Goal: Task Accomplishment & Management: Complete application form

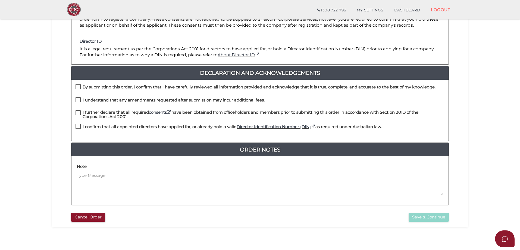
scroll to position [123, 0]
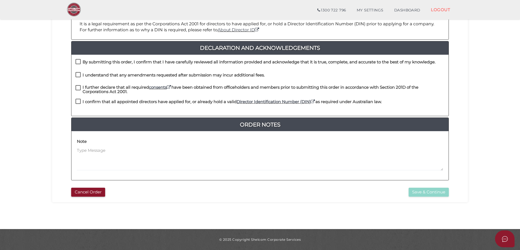
click at [76, 63] on label "By submitting this order, I confirm that I have carefully reviewed all informat…" at bounding box center [256, 63] width 360 height 7
checkbox input "true"
click at [77, 78] on label "I understand that any amendments requested after submission may incur additiona…" at bounding box center [170, 76] width 189 height 7
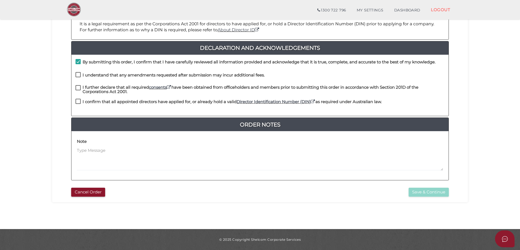
checkbox input "true"
click at [78, 86] on label "I further declare that all required consents have been obtained from officehold…" at bounding box center [260, 88] width 369 height 7
checkbox input "true"
click at [79, 99] on label "I confirm that all appointed directors have applied for, or already hold a vali…" at bounding box center [229, 102] width 306 height 7
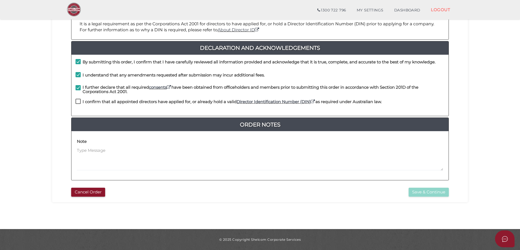
checkbox input "true"
click at [421, 197] on div "fbde2b164855893c2db929ad35895c9f 1 REGISTRATION REQUIREMENTS 2 COMPANY DETAILS …" at bounding box center [260, 59] width 416 height 285
click at [421, 195] on button "Save & Continue" at bounding box center [429, 192] width 40 height 9
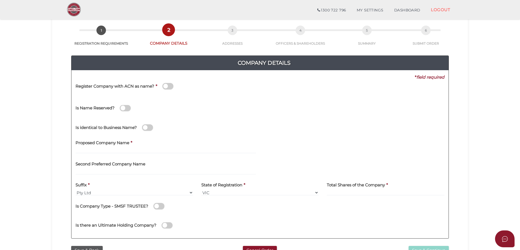
scroll to position [54, 0]
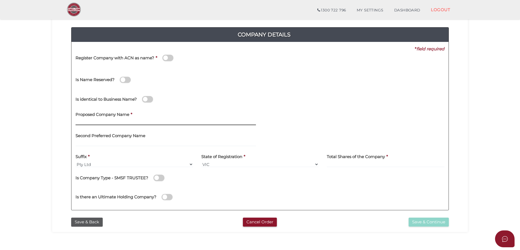
click at [141, 121] on input "text" at bounding box center [166, 122] width 180 height 6
click at [150, 102] on span at bounding box center [147, 99] width 11 height 6
click at [0, 0] on input "checkbox" at bounding box center [0, 0] width 0 height 0
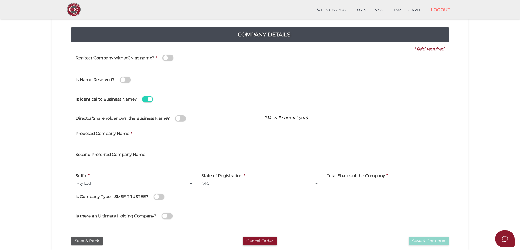
click at [150, 102] on span at bounding box center [147, 99] width 11 height 6
click at [0, 0] on input "checkbox" at bounding box center [0, 0] width 0 height 0
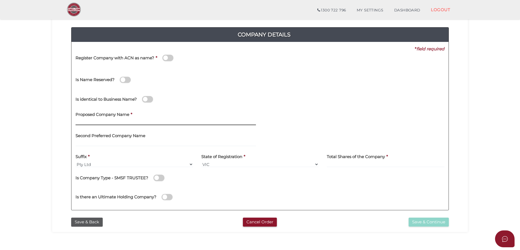
click at [143, 120] on input "text" at bounding box center [166, 122] width 180 height 6
type input "VICBOURNE HOMES"
click at [128, 161] on div "Suffix * Pty Ltd Pty Ltd Pty. Ltd. Pty Limited Proprietary Limited Proprietary …" at bounding box center [135, 158] width 118 height 17
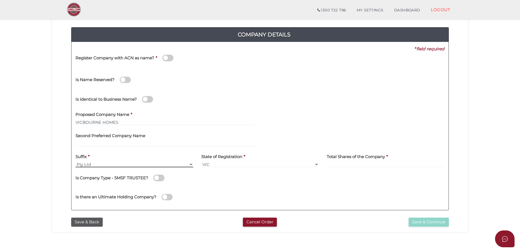
click at [127, 166] on select "Pty Ltd Pty Ltd Pty. Ltd. Pty Limited Proprietary Limited Proprietary Ltd" at bounding box center [135, 164] width 118 height 6
click at [76, 161] on select "Pty Ltd Pty Ltd Pty. Ltd. Pty Limited Proprietary Limited Proprietary Ltd" at bounding box center [135, 164] width 118 height 6
click at [119, 168] on div "Suffix * Pty Ltd Pty Ltd Pty. Ltd. Pty Limited Proprietary Limited Proprietary …" at bounding box center [134, 160] width 126 height 21
click at [118, 165] on select "Pty Ltd Pty Ltd Pty. Ltd. Pty Limited Proprietary Limited Proprietary Ltd" at bounding box center [135, 164] width 118 height 6
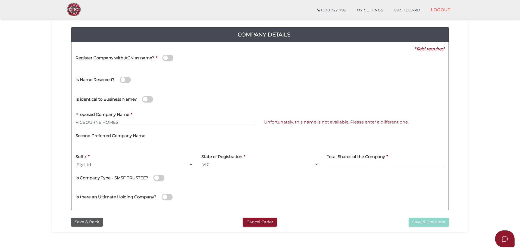
click at [348, 163] on input at bounding box center [386, 164] width 118 height 6
type input "100"
click at [329, 177] on div "Is Company Type - SMSF TRUSTEE?" at bounding box center [260, 176] width 369 height 11
click at [146, 101] on span at bounding box center [147, 99] width 11 height 6
click at [0, 0] on input "checkbox" at bounding box center [0, 0] width 0 height 0
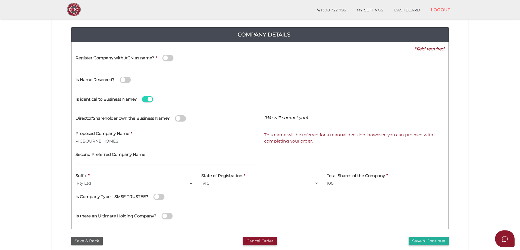
click at [177, 117] on span at bounding box center [180, 118] width 11 height 6
click at [0, 0] on input "checkbox" at bounding box center [0, 0] width 0 height 0
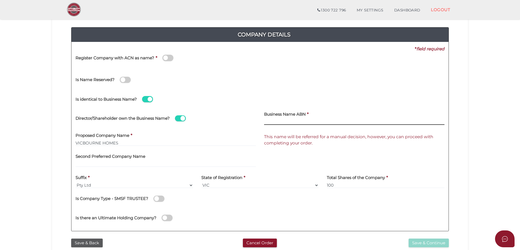
paste input "73 423 701 082"
click at [306, 101] on div "Is identical to Business Name?" at bounding box center [259, 98] width 377 height 19
click at [301, 139] on span "This name will be referred for a manual decision, however, you can proceed with…" at bounding box center [348, 139] width 169 height 11
click at [272, 121] on input "73 423 701 082" at bounding box center [354, 122] width 180 height 6
click at [271, 123] on input "73 423 701 082" at bounding box center [354, 122] width 180 height 6
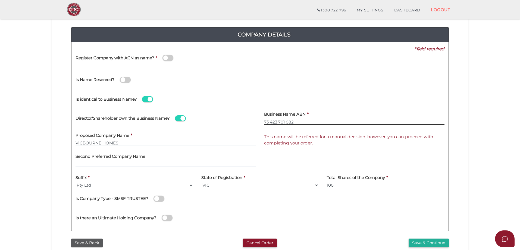
click at [271, 121] on input "73 423 701 082" at bounding box center [354, 122] width 180 height 6
type input "73 423 701 082"
click at [301, 117] on label "Business Name ABN" at bounding box center [285, 113] width 42 height 11
click at [320, 93] on div "Is identical to Business Name?" at bounding box center [259, 98] width 377 height 19
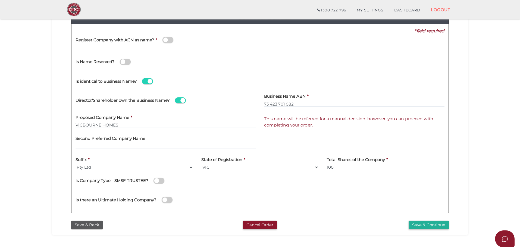
scroll to position [82, 0]
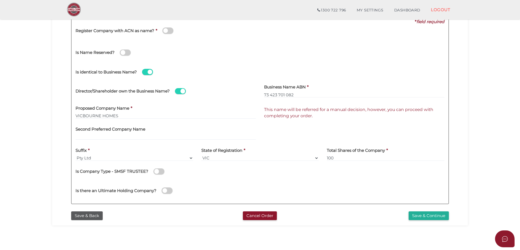
click at [413, 210] on div "Save & Back Cancel Order Save & Continue" at bounding box center [260, 214] width 408 height 12
click at [414, 211] on button "Save & Continue" at bounding box center [429, 215] width 40 height 9
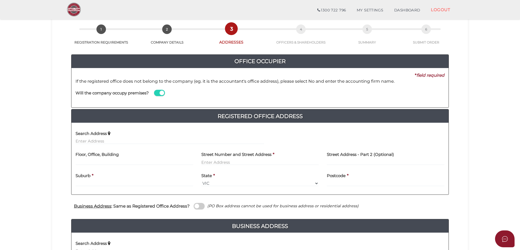
scroll to position [82, 0]
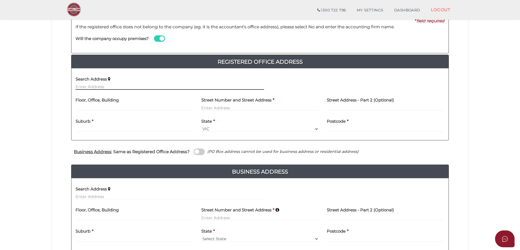
click at [108, 88] on input "text" at bounding box center [170, 87] width 189 height 6
paste input "28 PASSION CRES"
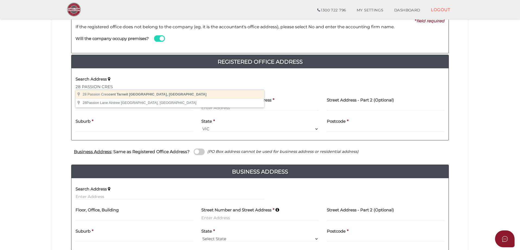
type input "[STREET_ADDRESS]"
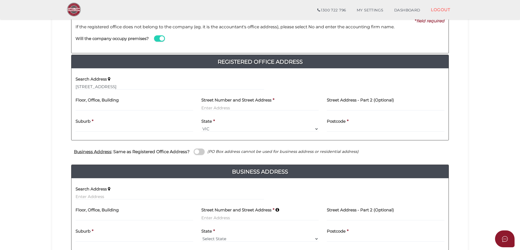
type input "[STREET_ADDRESS]"
type input "Tarneit"
select select "VIC"
type input "3029"
click at [194, 152] on span at bounding box center [199, 151] width 11 height 6
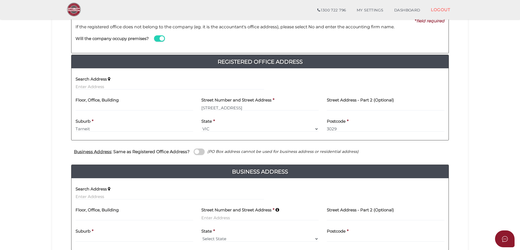
click at [0, 0] on input "checkbox" at bounding box center [0, 0] width 0 height 0
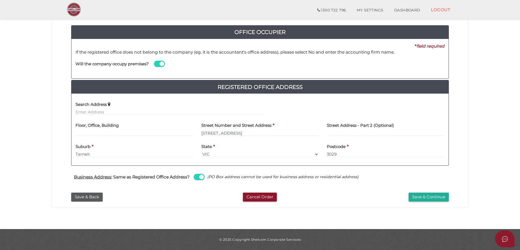
scroll to position [56, 0]
click at [436, 198] on button "Save & Continue" at bounding box center [429, 196] width 40 height 9
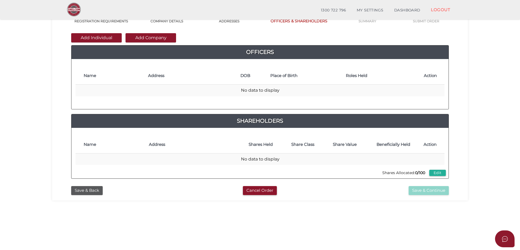
scroll to position [54, 0]
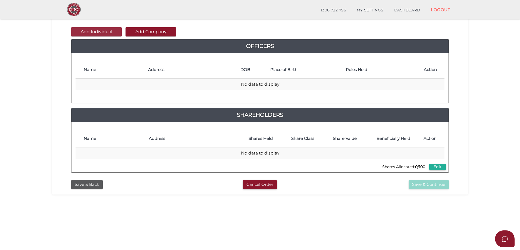
click at [98, 28] on button "Add Individual" at bounding box center [96, 31] width 51 height 9
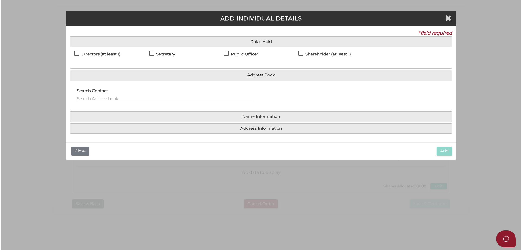
scroll to position [0, 0]
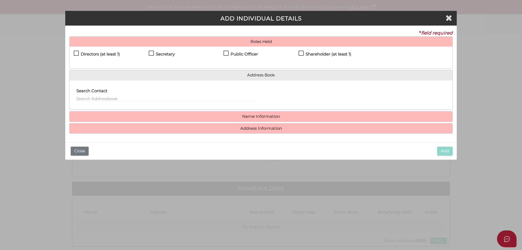
click at [110, 53] on h4 "Directors (at least 1)" at bounding box center [100, 54] width 39 height 5
checkbox input "true"
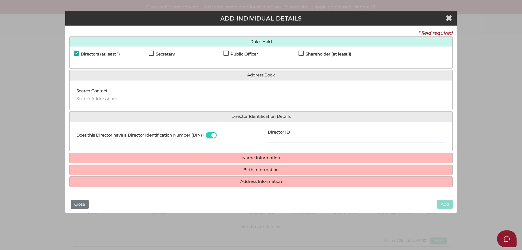
click at [165, 50] on div "Directors (at least 1) Secretary Public Officer Member Shareholder (at least 1)" at bounding box center [261, 57] width 383 height 22
click at [164, 52] on h4 "Secretary" at bounding box center [165, 54] width 19 height 5
checkbox input "true"
click at [233, 53] on h4 "Public Officer" at bounding box center [243, 54] width 27 height 5
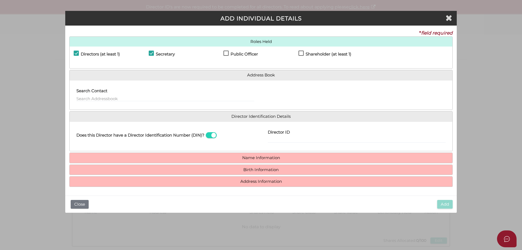
checkbox input "true"
click at [300, 53] on label "Shareholder (at least 1)" at bounding box center [324, 55] width 53 height 7
checkbox input "true"
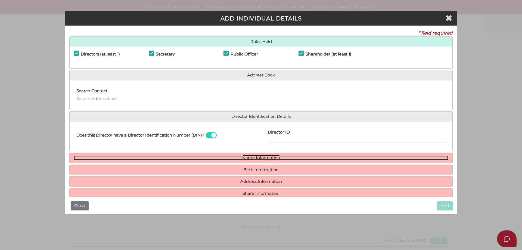
click at [264, 157] on link "Name Information" at bounding box center [261, 157] width 374 height 5
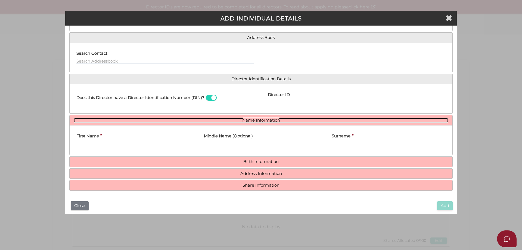
scroll to position [40, 0]
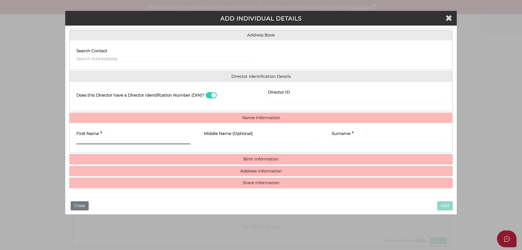
click at [110, 140] on input "First Name" at bounding box center [133, 141] width 114 height 6
paste input "JITENDRA"
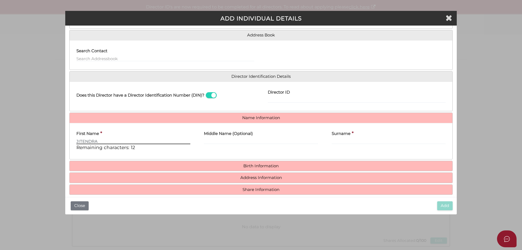
type input "JITENDRA"
click at [224, 140] on input "Middle Name (Optional)" at bounding box center [261, 141] width 114 height 6
paste input "SINGH"
type input "SINGH"
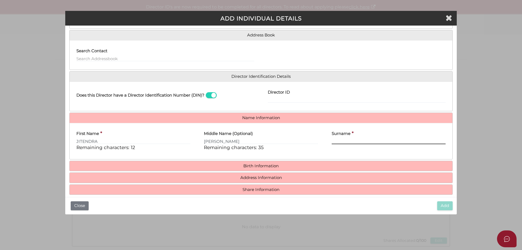
drag, startPoint x: 333, startPoint y: 140, endPoint x: 336, endPoint y: 140, distance: 3.5
click at [333, 140] on input "Surname" at bounding box center [389, 141] width 114 height 6
paste input "MADAN"
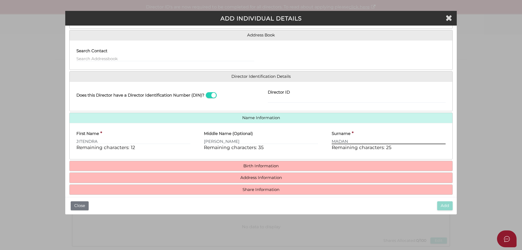
type input "MADAN"
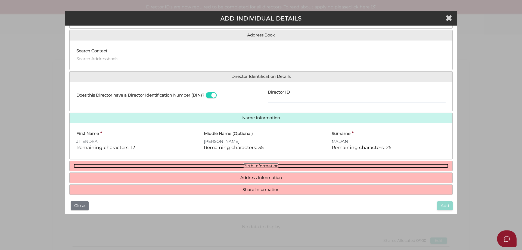
click at [281, 165] on link "Birth Information" at bounding box center [261, 166] width 374 height 5
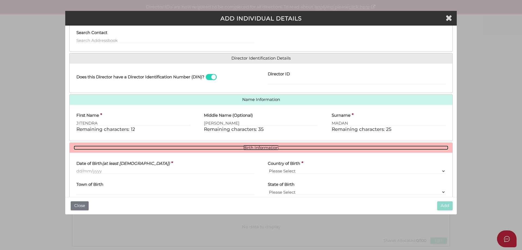
scroll to position [67, 0]
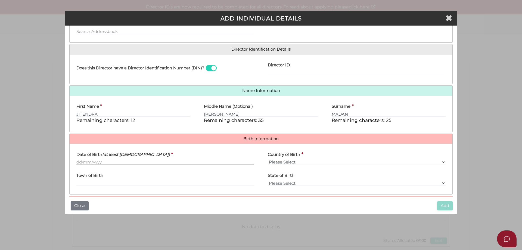
click at [120, 164] on input "Date of Birth (at least 18 years old)" at bounding box center [165, 162] width 178 height 6
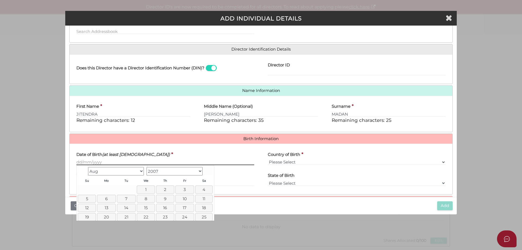
paste input "09/01/1987"
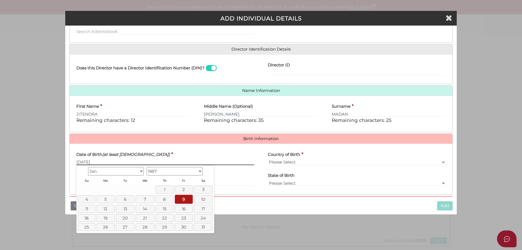
type input "09/01/1987"
click at [137, 153] on icon "(at least 18 years old)" at bounding box center [136, 154] width 68 height 5
click at [137, 159] on input "09/01/1987" at bounding box center [165, 162] width 178 height 6
click at [297, 165] on div "Country of Birth * Please Select v Australia Afghanistan Albania Algeria Americ…" at bounding box center [356, 158] width 191 height 21
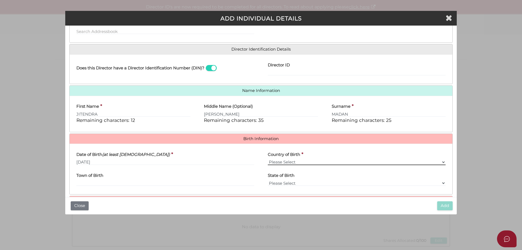
select select "India"
click at [268, 159] on select "Please Select v Australia Afghanistan Albania Algeria American Samoa Andorra An…" at bounding box center [357, 162] width 178 height 6
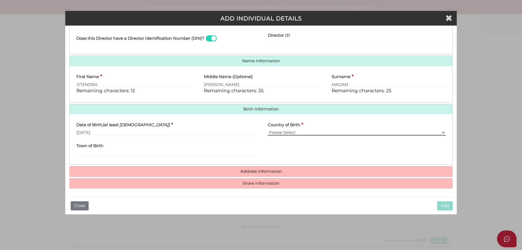
scroll to position [97, 0]
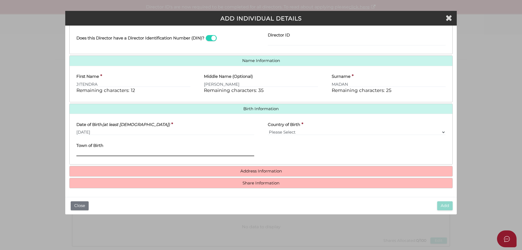
click at [126, 152] on input "Town of Birth" at bounding box center [165, 153] width 178 height 6
paste input "MULLA KHERA"
type input "MULLA KHERA"
click at [260, 175] on h4 "Address Information" at bounding box center [261, 171] width 383 height 10
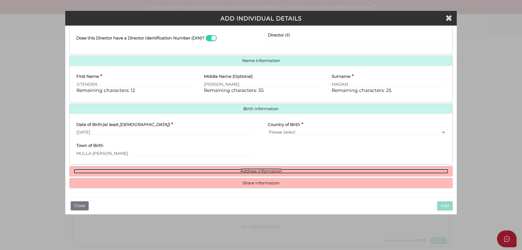
click at [260, 173] on link "Address Information" at bounding box center [261, 171] width 374 height 5
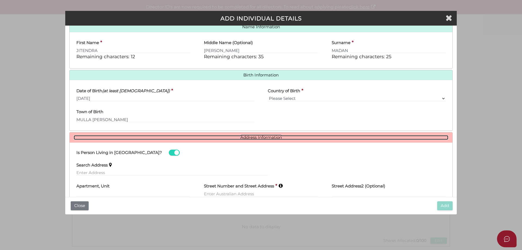
scroll to position [180, 0]
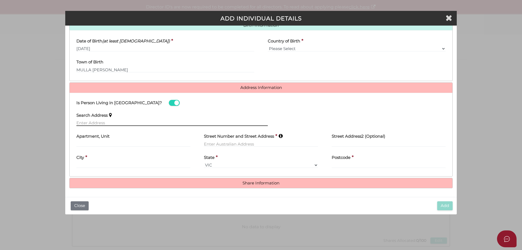
click at [124, 122] on input "text" at bounding box center [171, 123] width 191 height 6
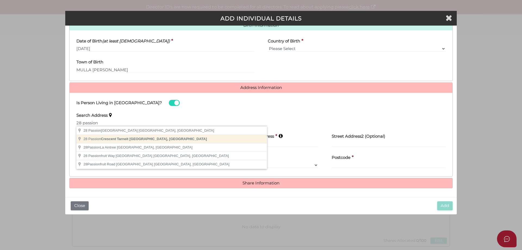
type input "28 Passion Crescent, Tarneit VIC, Australia"
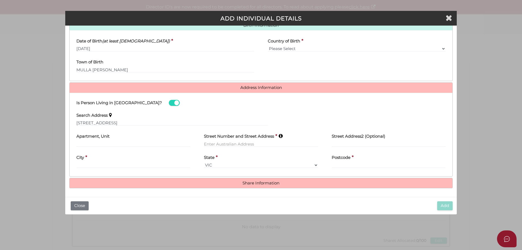
type input "28 Passion Crescent"
type input "Tarneit"
select select "VIC"
type input "3029"
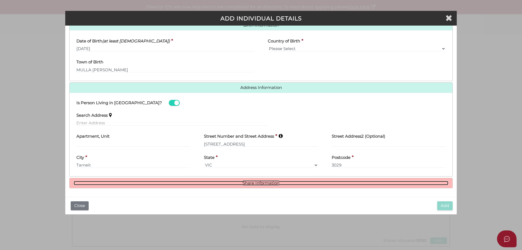
click at [272, 185] on link "Share Information" at bounding box center [261, 183] width 374 height 5
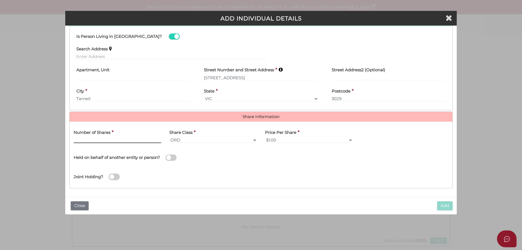
click at [124, 142] on input "text" at bounding box center [118, 140] width 88 height 6
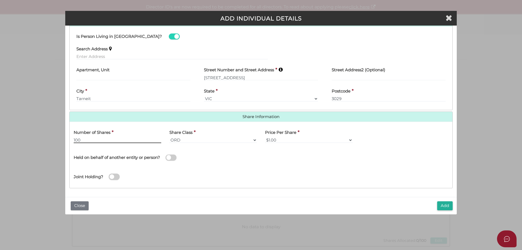
type input "100"
click at [446, 205] on button "Add" at bounding box center [444, 205] width 15 height 9
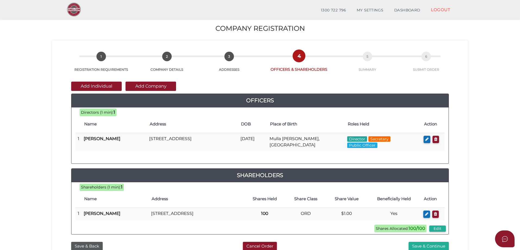
scroll to position [54, 0]
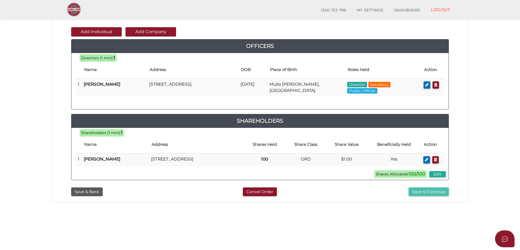
click at [423, 196] on button "Save & Continue" at bounding box center [429, 191] width 40 height 9
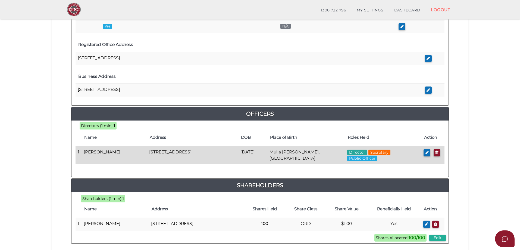
scroll to position [217, 0]
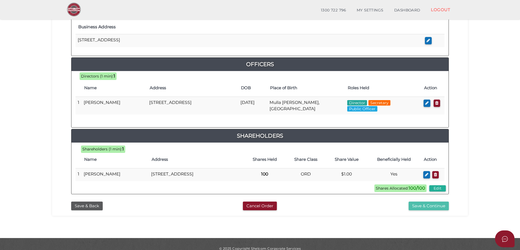
click at [416, 210] on button "Save & Continue" at bounding box center [429, 205] width 40 height 9
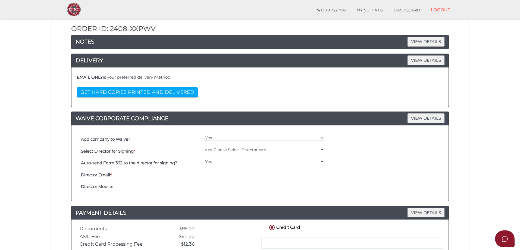
scroll to position [109, 0]
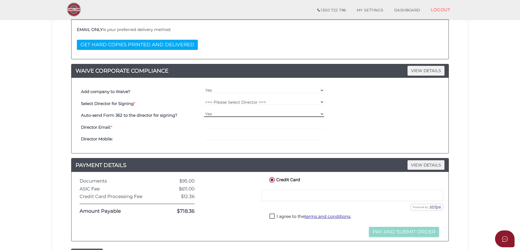
click at [226, 113] on select "Yes No" at bounding box center [264, 114] width 120 height 6
click at [236, 102] on select "=== Please Select Director === [PERSON_NAME]" at bounding box center [264, 102] width 120 height 6
select select "000026606"
click at [204, 99] on select "=== Please Select Director === [PERSON_NAME]" at bounding box center [264, 102] width 120 height 6
click at [146, 117] on b "Auto-send Form 362 to the director for signing?" at bounding box center [129, 115] width 96 height 5
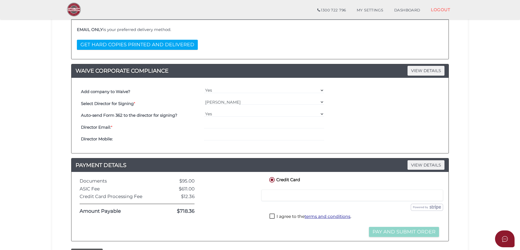
click at [208, 131] on div at bounding box center [264, 127] width 123 height 12
click at [214, 122] on div at bounding box center [264, 127] width 123 height 12
click at [216, 121] on div at bounding box center [264, 127] width 123 height 12
click at [214, 125] on input "email" at bounding box center [264, 126] width 120 height 6
paste input "pavi7861@yahoo.com"
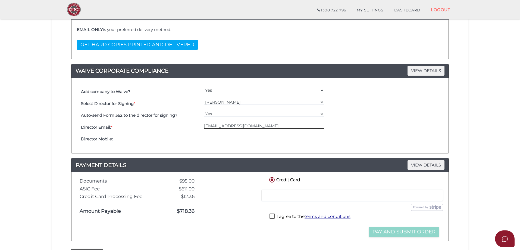
type input "[EMAIL_ADDRESS][DOMAIN_NAME]"
click at [169, 134] on div "Director Mobile:" at bounding box center [141, 139] width 123 height 12
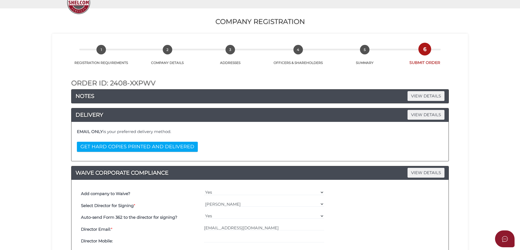
scroll to position [0, 0]
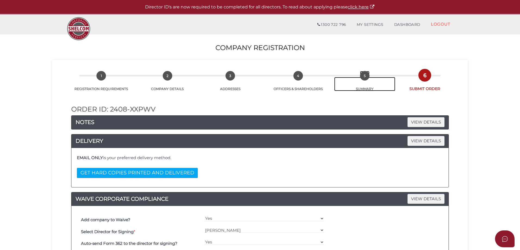
click at [362, 77] on span "5" at bounding box center [365, 76] width 10 height 10
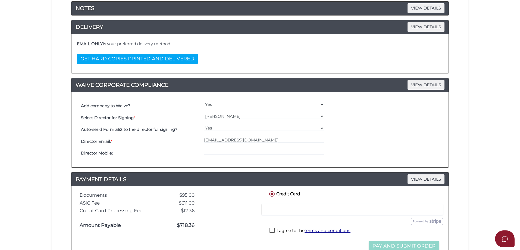
scroll to position [163, 0]
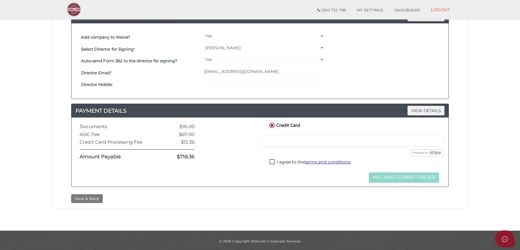
click at [95, 198] on button "Save & Back" at bounding box center [87, 198] width 32 height 9
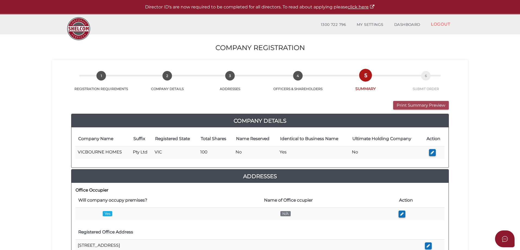
click at [430, 104] on button "Print Summary Preview" at bounding box center [421, 105] width 56 height 9
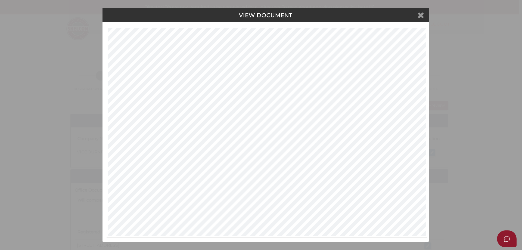
click at [421, 18] on icon at bounding box center [420, 15] width 7 height 8
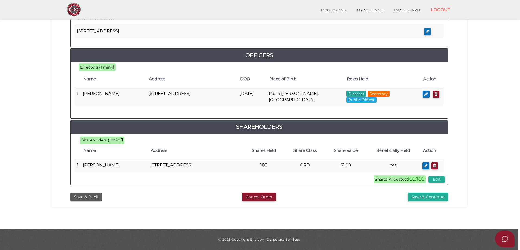
scroll to position [231, 0]
click at [412, 194] on button "Save & Continue" at bounding box center [428, 196] width 40 height 9
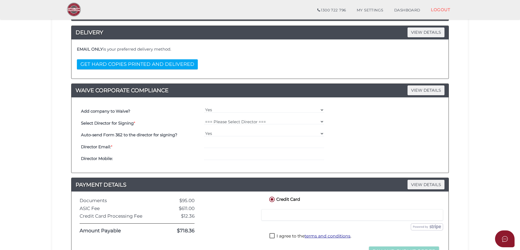
scroll to position [165, 0]
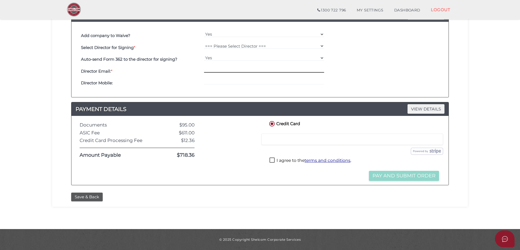
click at [214, 68] on input "email" at bounding box center [264, 70] width 120 height 6
paste input "[EMAIL_ADDRESS][DOMAIN_NAME]"
type input "[EMAIL_ADDRESS][DOMAIN_NAME]"
click at [232, 44] on select "=== Please Select Director === [PERSON_NAME]" at bounding box center [264, 46] width 120 height 6
select select "000026606"
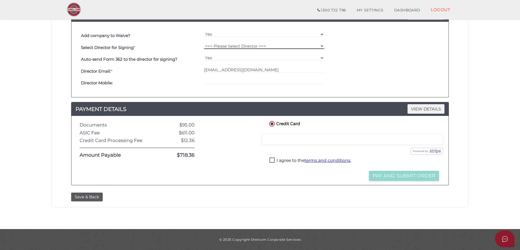
click at [204, 43] on select "=== Please Select Director === [PERSON_NAME]" at bounding box center [264, 46] width 120 height 6
click at [225, 70] on input "email" at bounding box center [264, 70] width 120 height 6
paste input "[EMAIL_ADDRESS][DOMAIN_NAME]"
type input "[EMAIL_ADDRESS][DOMAIN_NAME]"
click at [273, 159] on label "I agree to the terms and conditions ." at bounding box center [311, 160] width 82 height 7
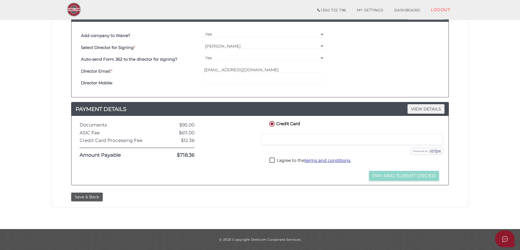
checkbox input "true"
click at [417, 175] on button "Pay and Submit Order" at bounding box center [404, 176] width 70 height 10
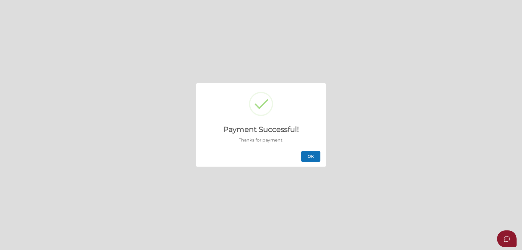
click at [308, 156] on button "OK" at bounding box center [310, 156] width 19 height 11
